Goal: Task Accomplishment & Management: Manage account settings

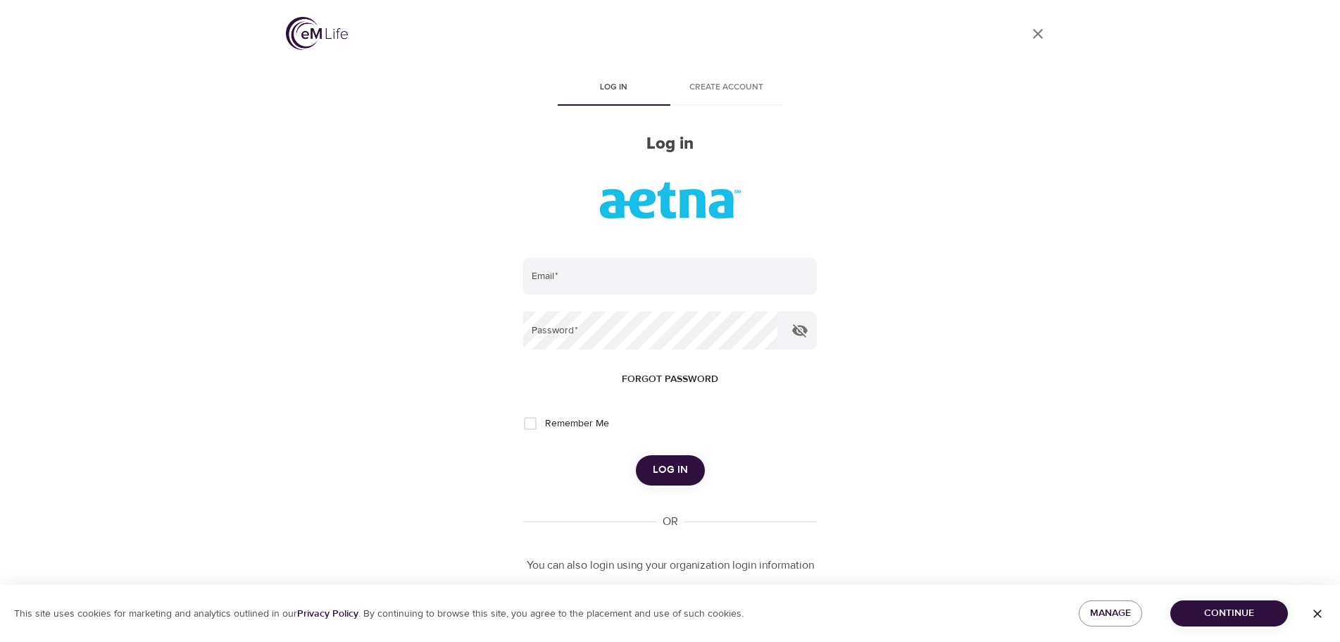
click at [1233, 604] on button "Continue" at bounding box center [1230, 613] width 118 height 26
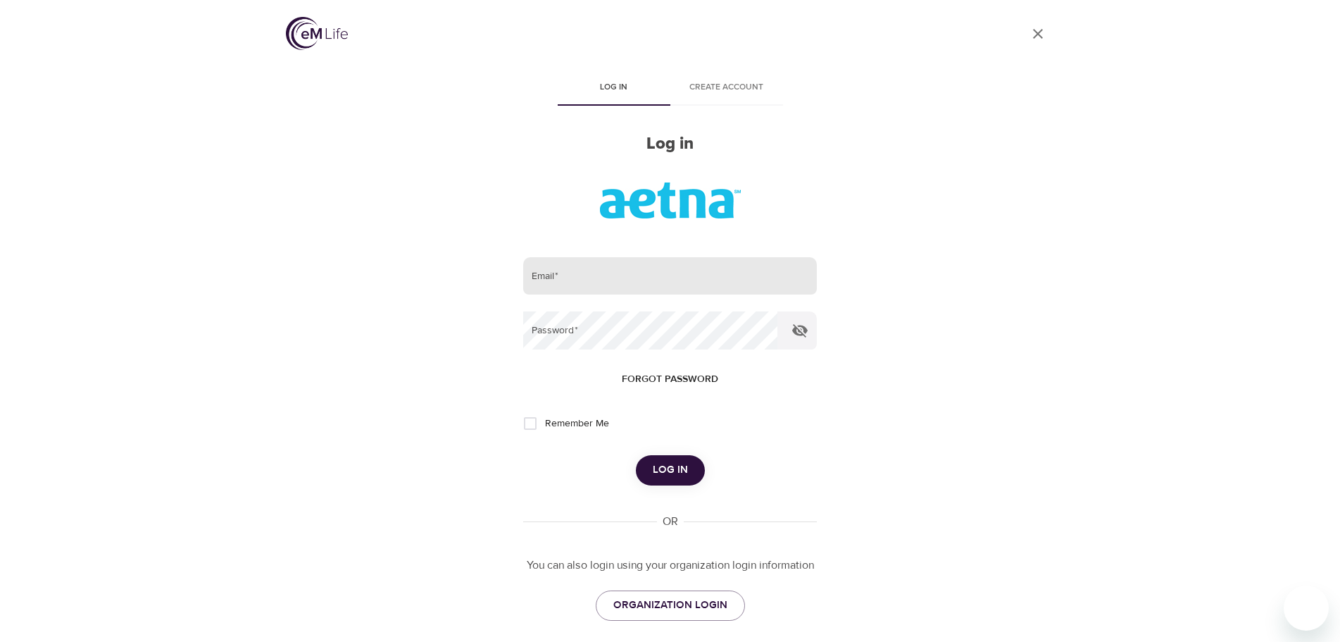
click at [592, 265] on input "email" at bounding box center [669, 276] width 293 height 38
type input "[EMAIL_ADDRESS][DOMAIN_NAME]"
click at [636, 455] on button "Log in" at bounding box center [670, 470] width 69 height 30
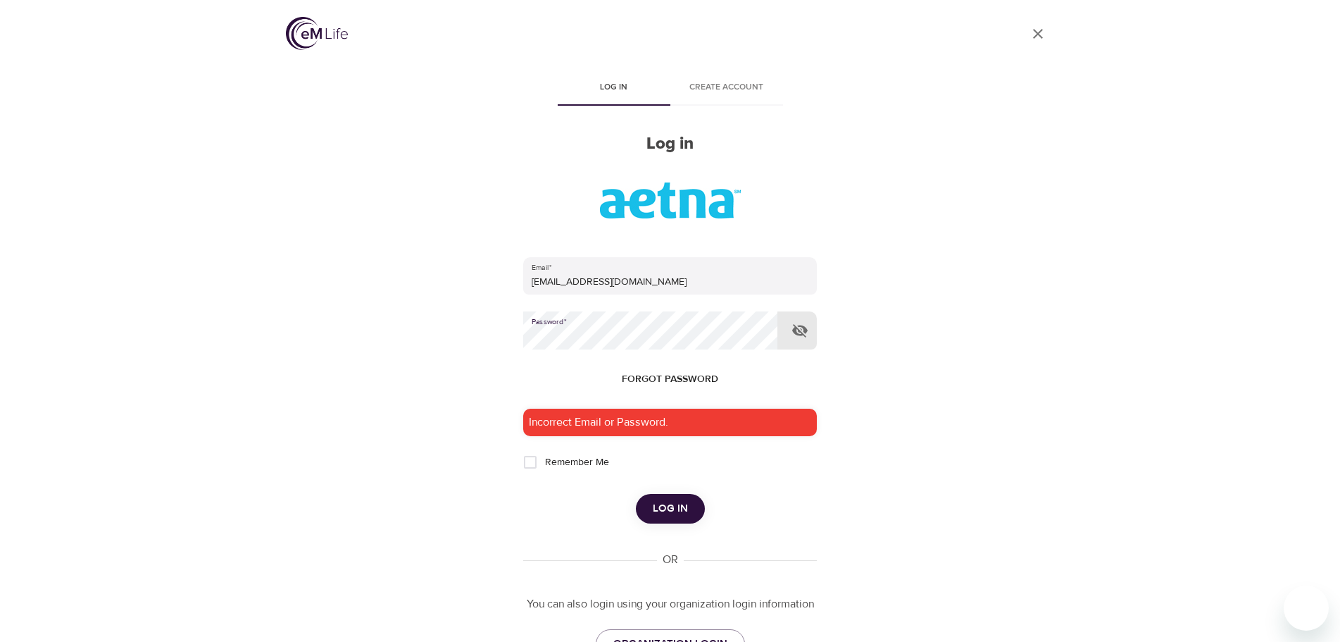
click at [636, 494] on button "Log in" at bounding box center [670, 509] width 69 height 30
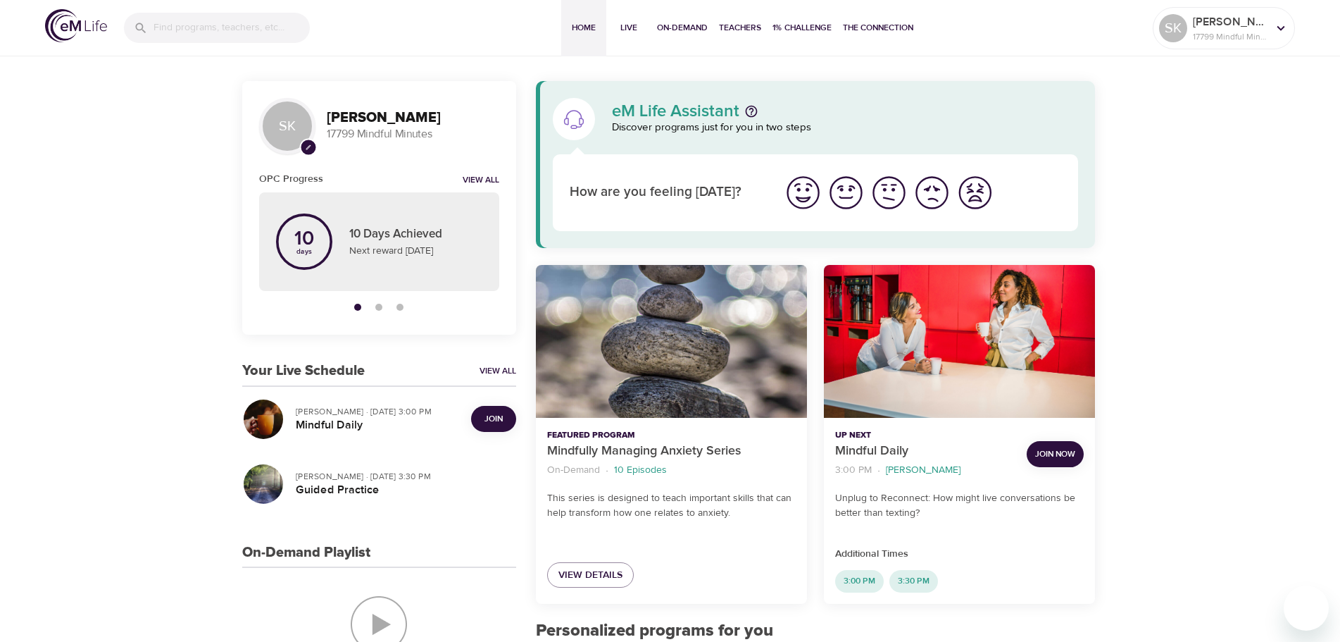
click at [489, 408] on button "Join" at bounding box center [493, 419] width 45 height 26
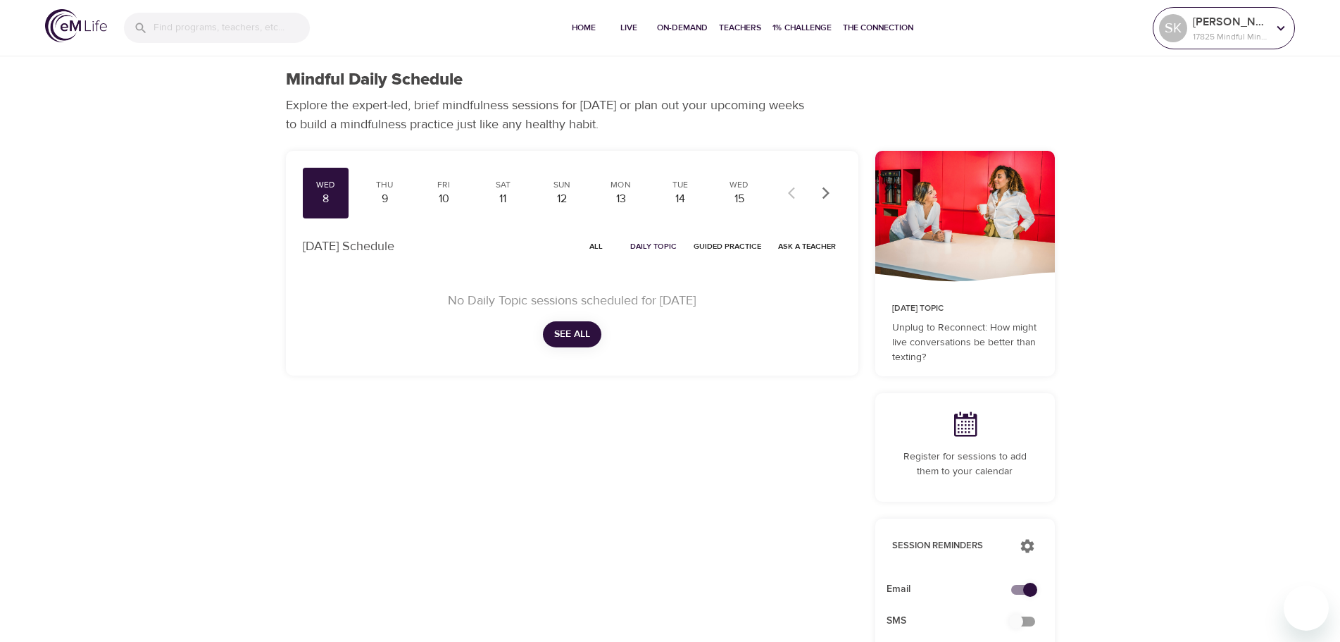
click at [1284, 28] on icon at bounding box center [1280, 27] width 15 height 15
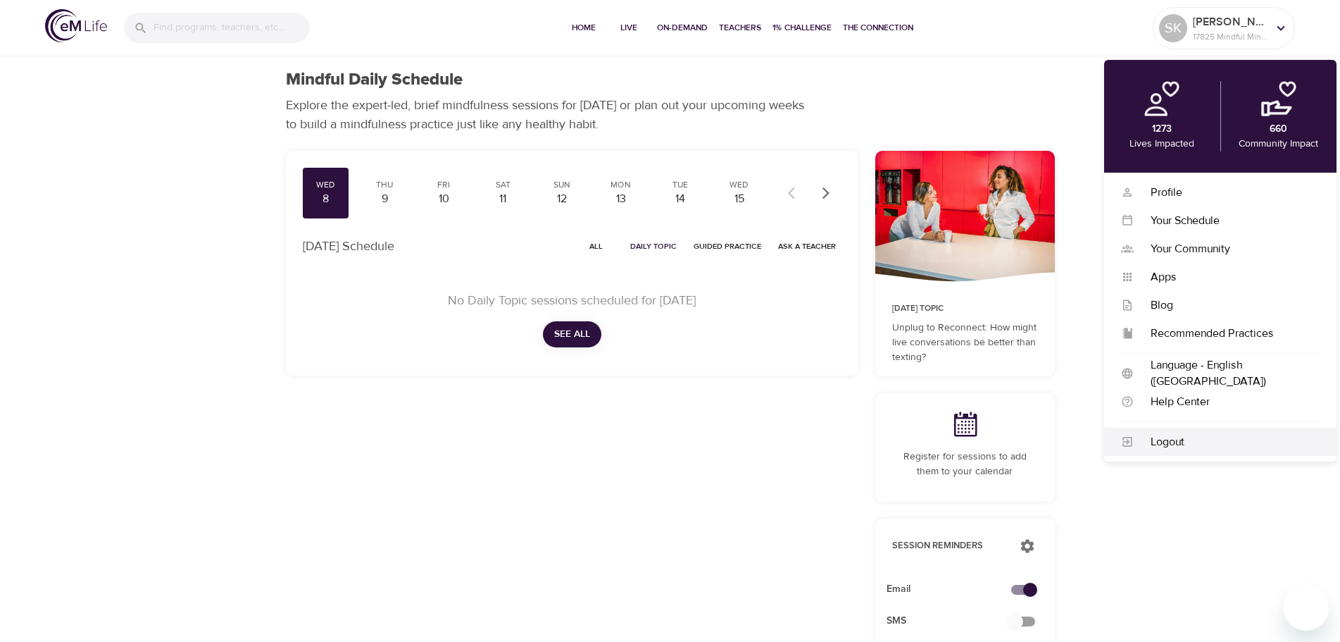
click at [1163, 448] on div "Logout" at bounding box center [1227, 442] width 186 height 16
